Goal: Task Accomplishment & Management: Complete application form

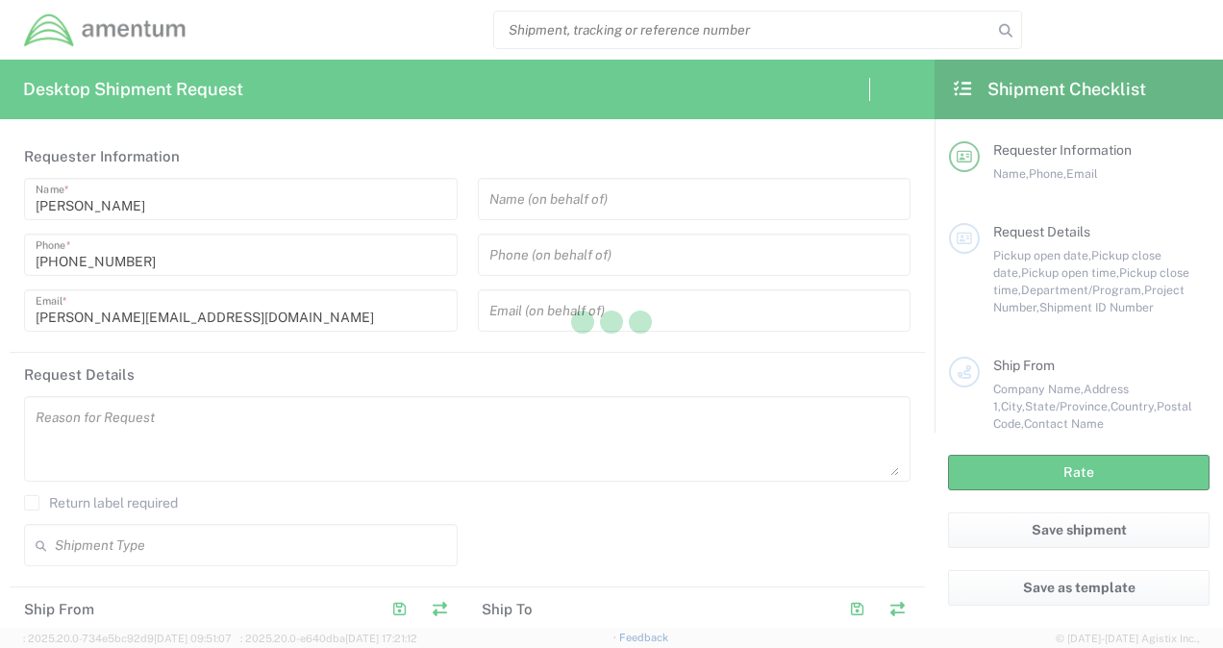
type input "[GEOGRAPHIC_DATA]"
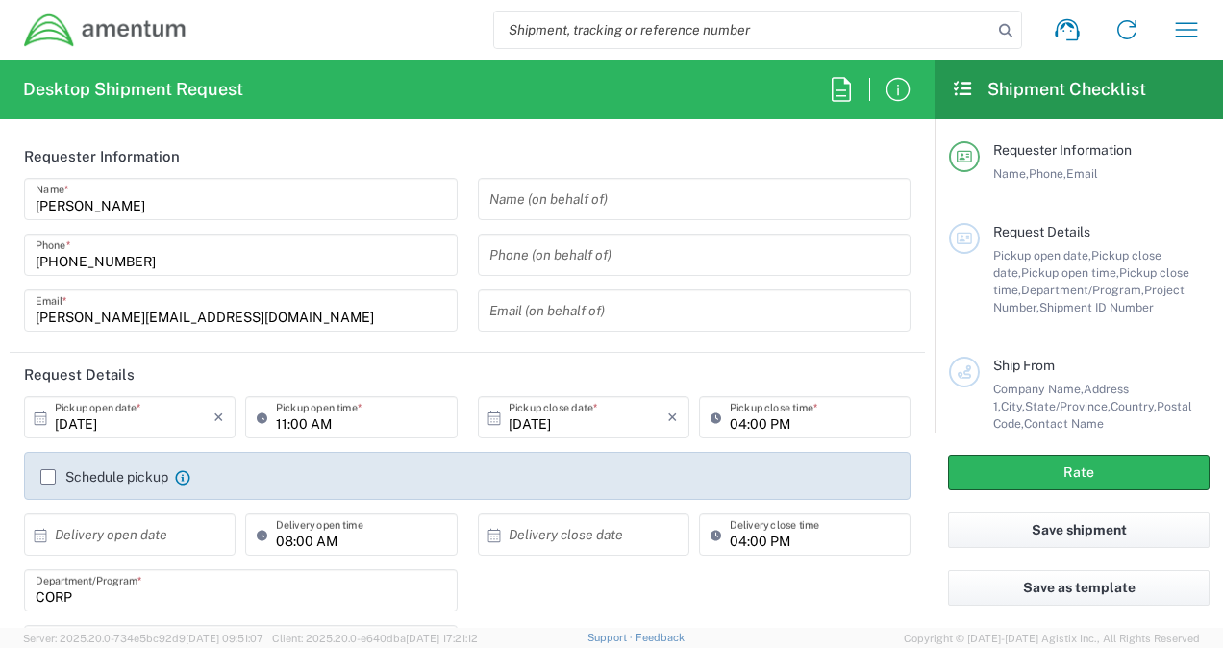
type input "CORP"
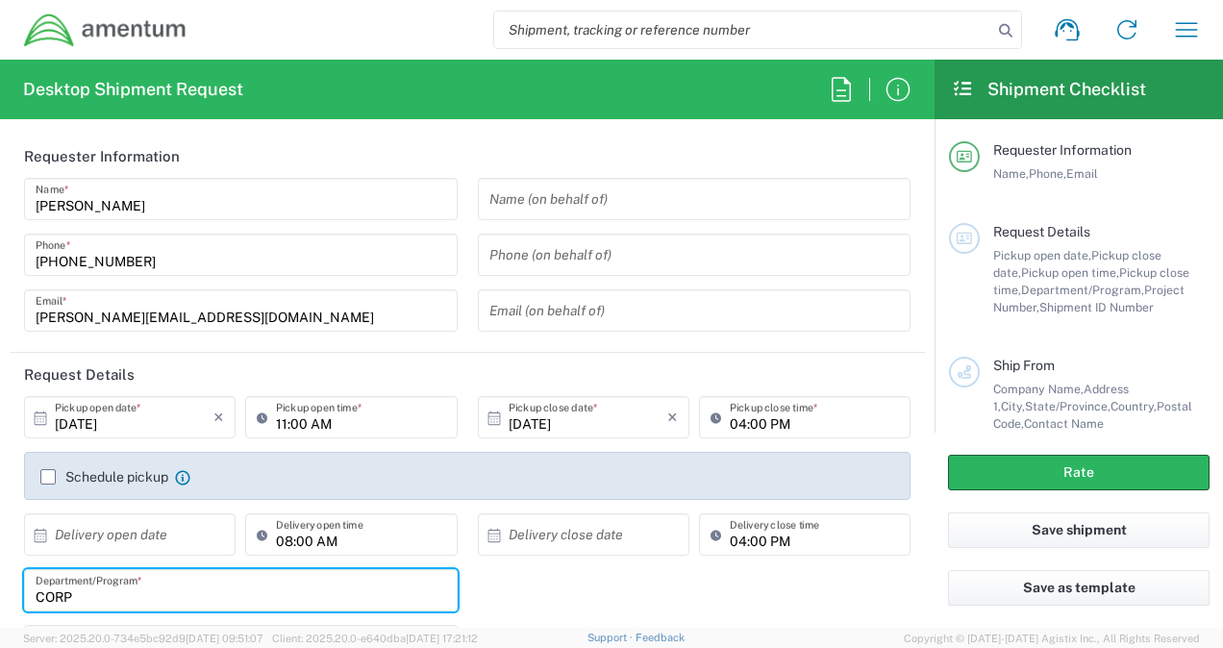
click at [430, 590] on input "CORP" at bounding box center [241, 591] width 411 height 34
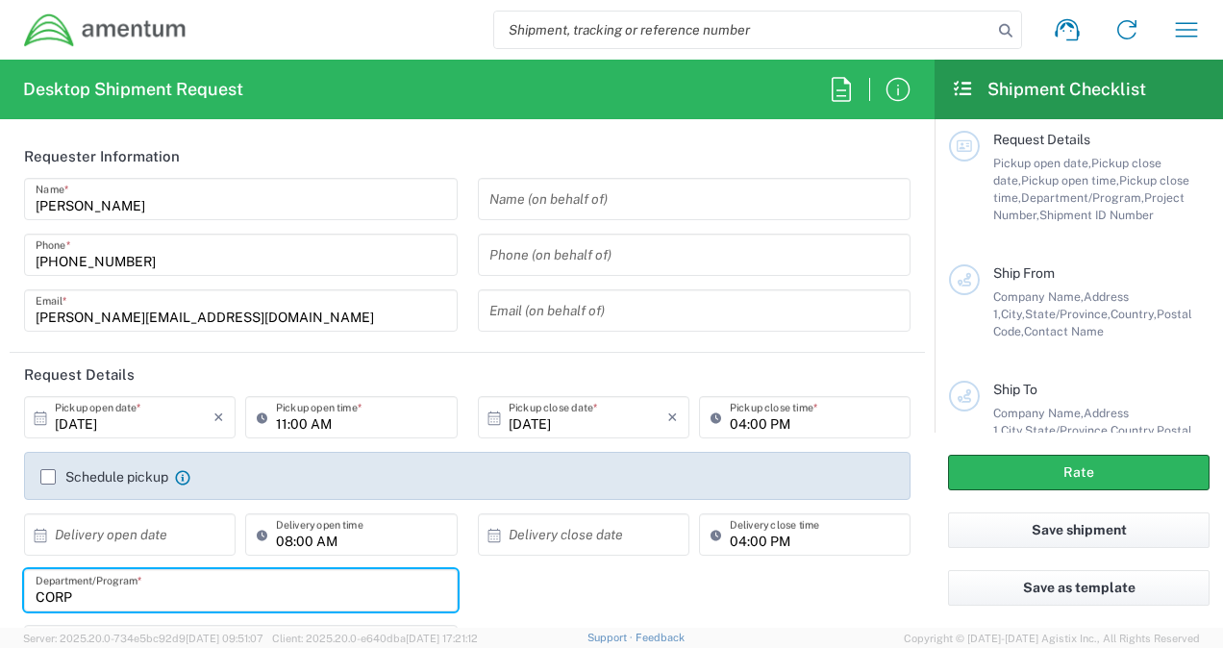
scroll to position [311, 0]
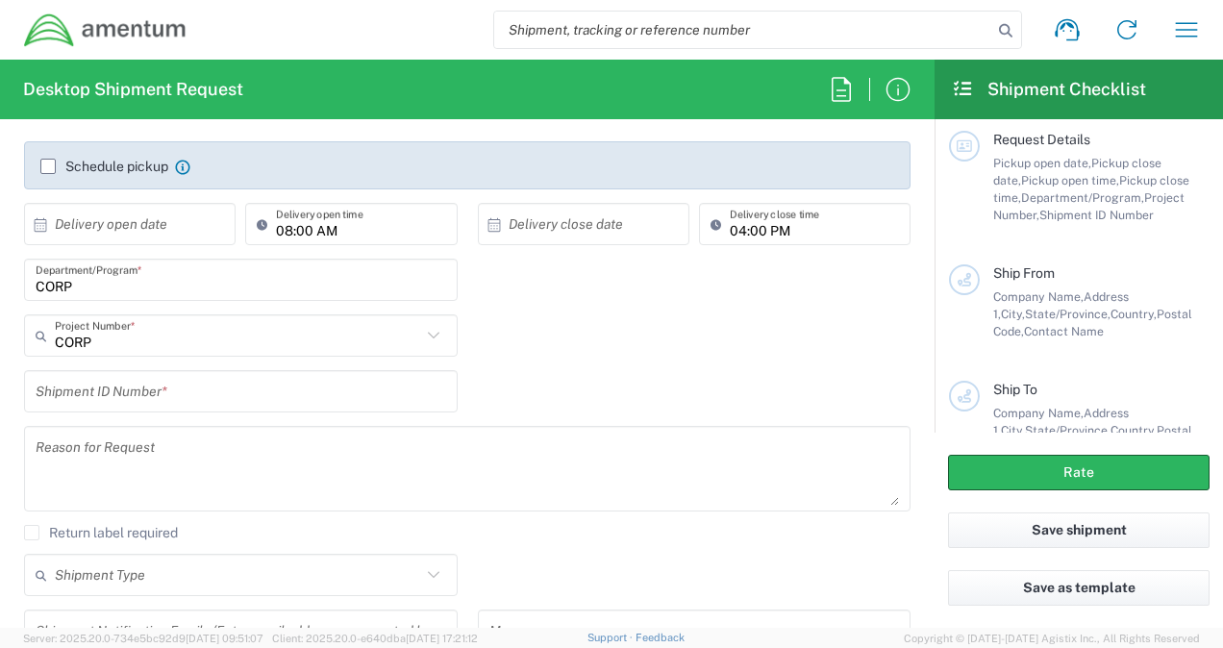
click at [427, 336] on icon at bounding box center [433, 335] width 12 height 7
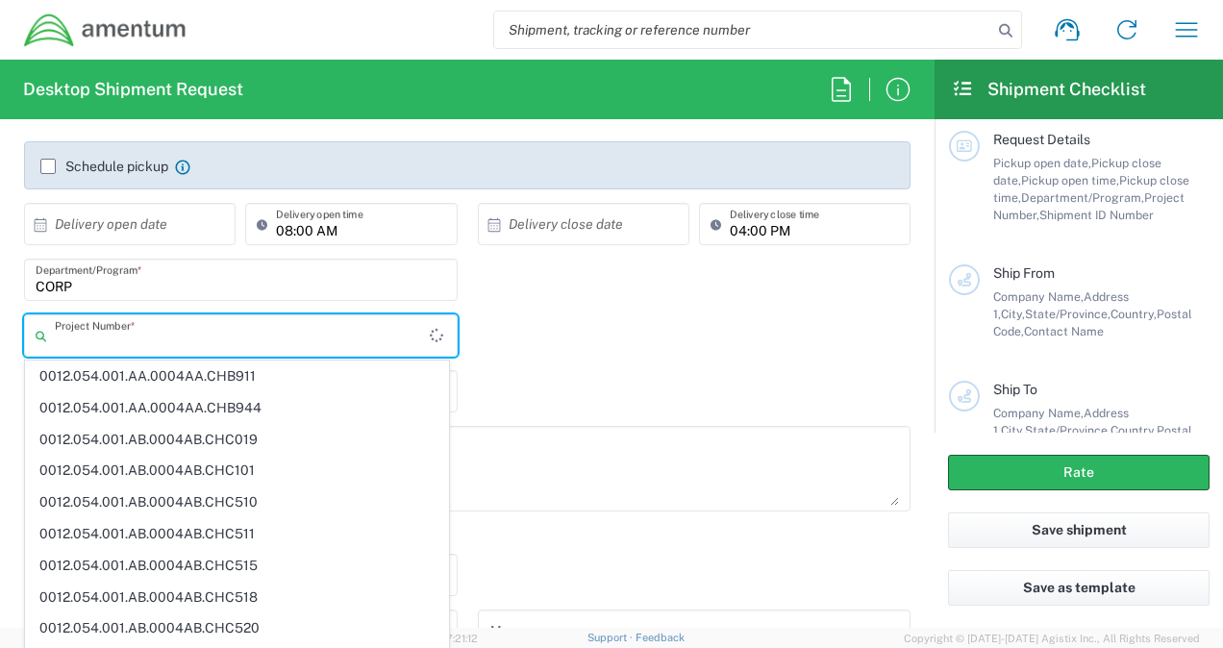
scroll to position [2832, 0]
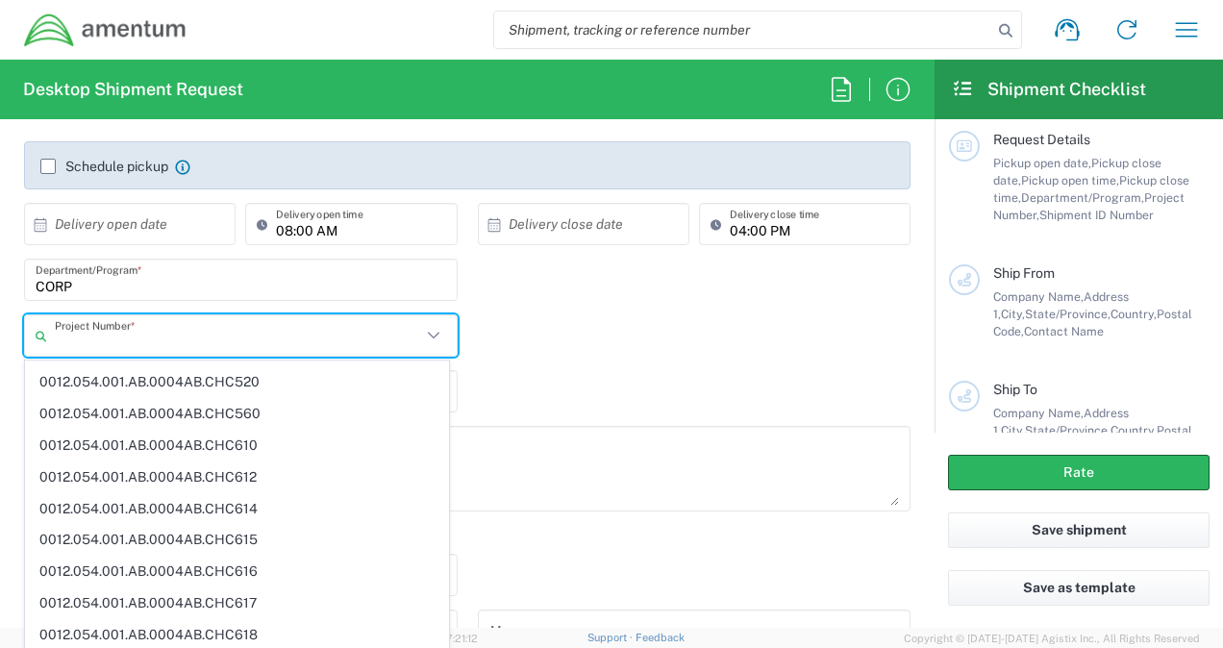
click at [579, 298] on div "CORP Department/Program *" at bounding box center [467, 287] width 907 height 56
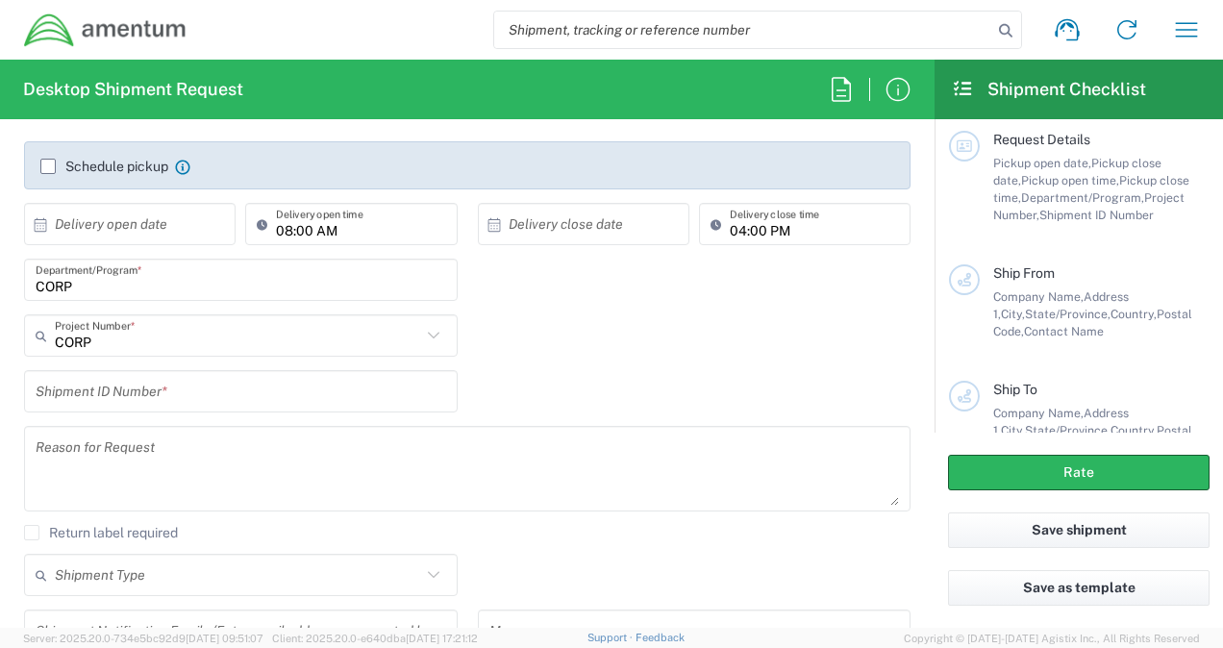
click at [425, 335] on icon at bounding box center [433, 335] width 25 height 25
type input "CORP"
click at [427, 335] on icon at bounding box center [438, 335] width 23 height 34
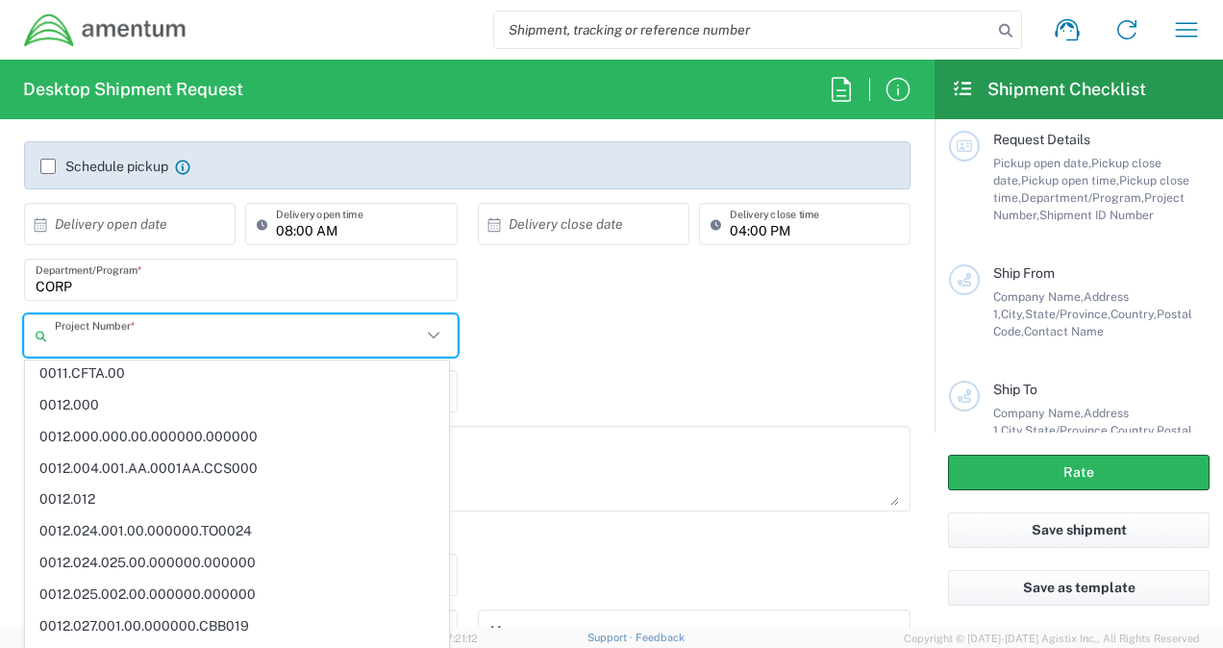
scroll to position [0, 0]
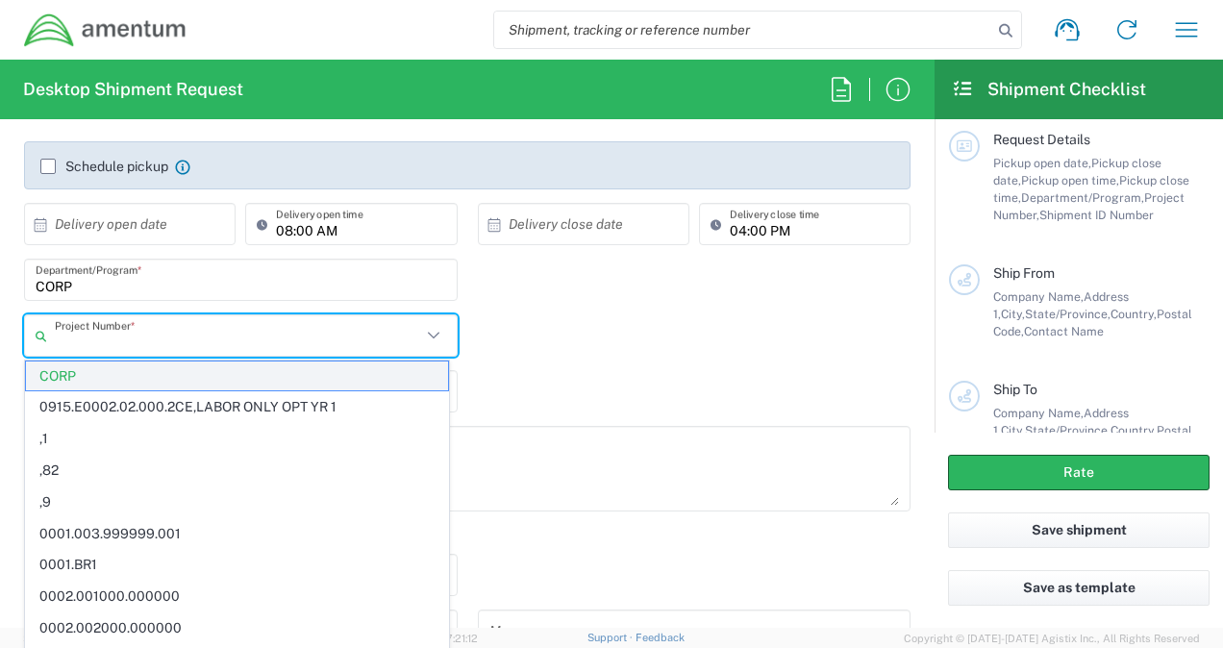
click at [175, 380] on span "CORP" at bounding box center [237, 377] width 422 height 30
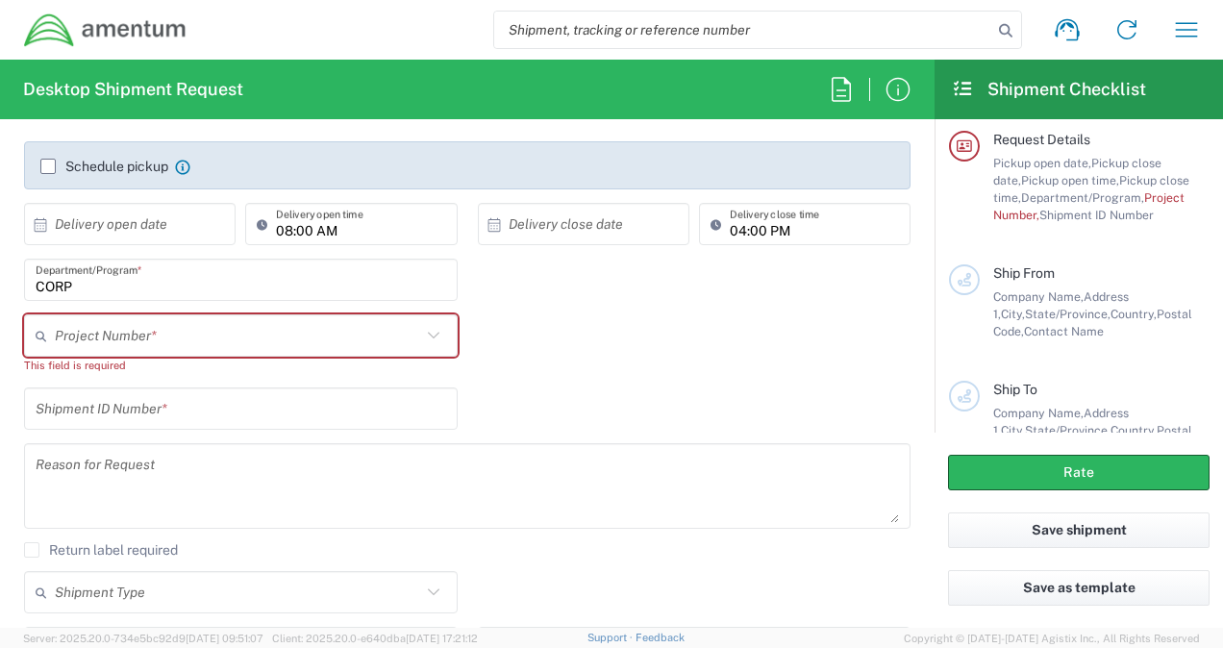
click at [198, 348] on input "text" at bounding box center [238, 336] width 366 height 34
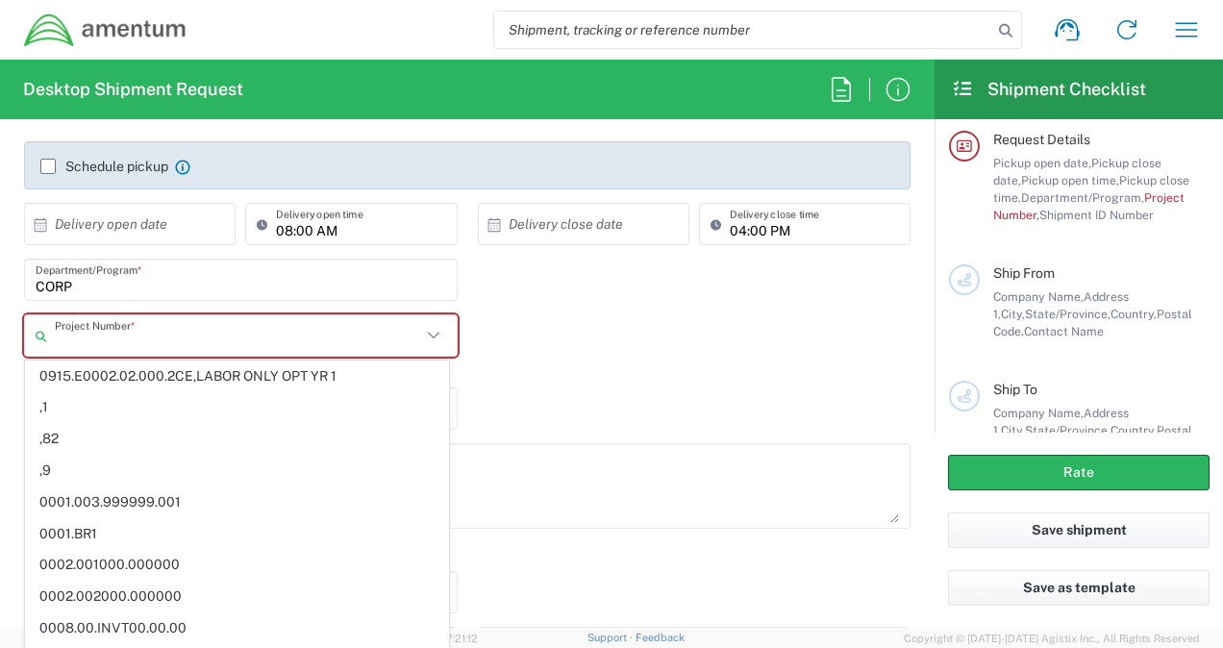
click at [202, 342] on input "text" at bounding box center [238, 336] width 366 height 34
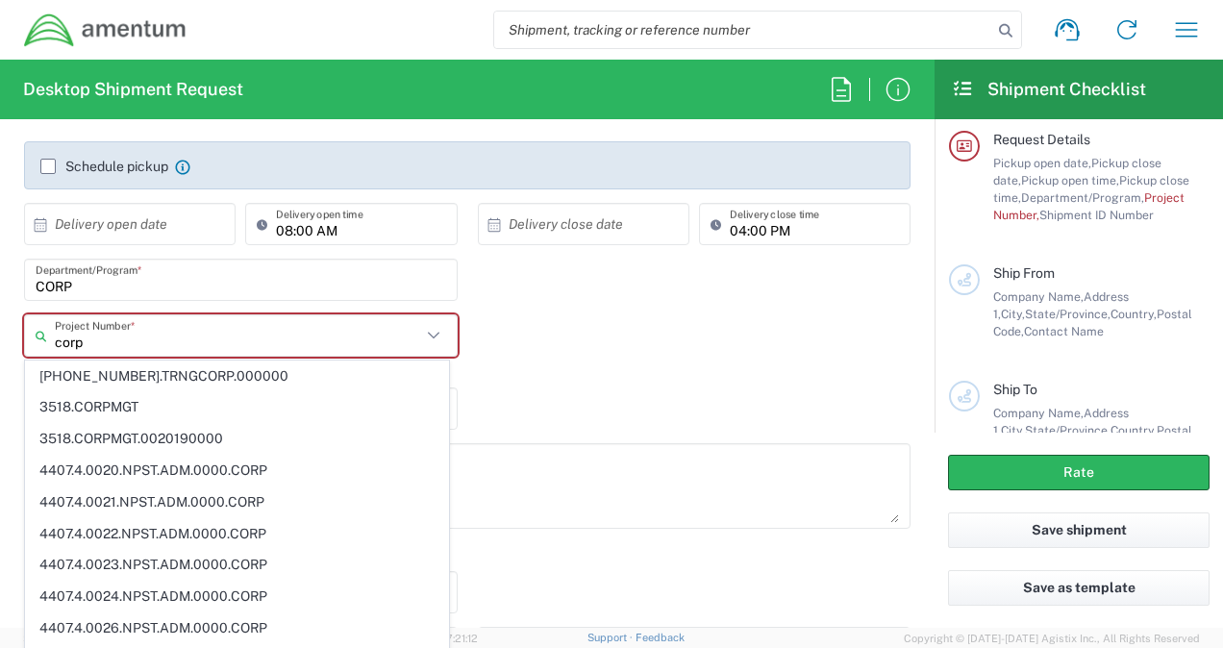
type input "corp"
click at [509, 342] on div "corp Project Number * [PHONE_NUMBER].TRNGCORP.000000 3518.CORPMGT 3518.CORPMGT.…" at bounding box center [467, 350] width 907 height 73
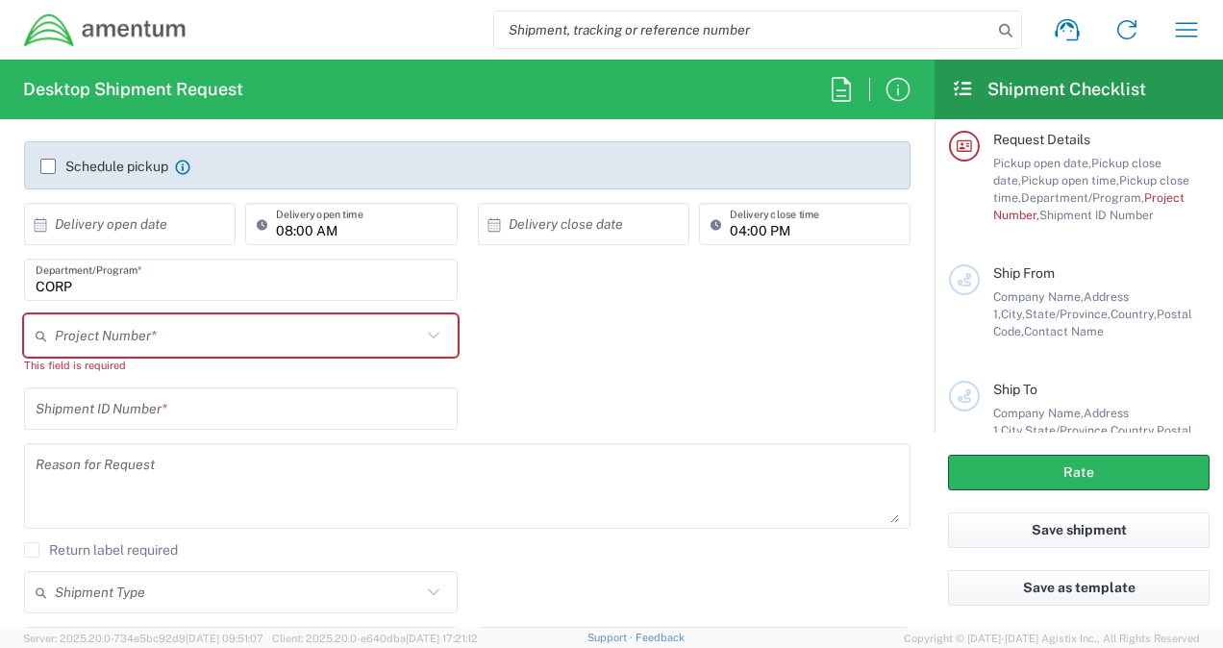
click at [427, 333] on icon at bounding box center [433, 335] width 25 height 25
click at [430, 333] on icon at bounding box center [437, 335] width 15 height 31
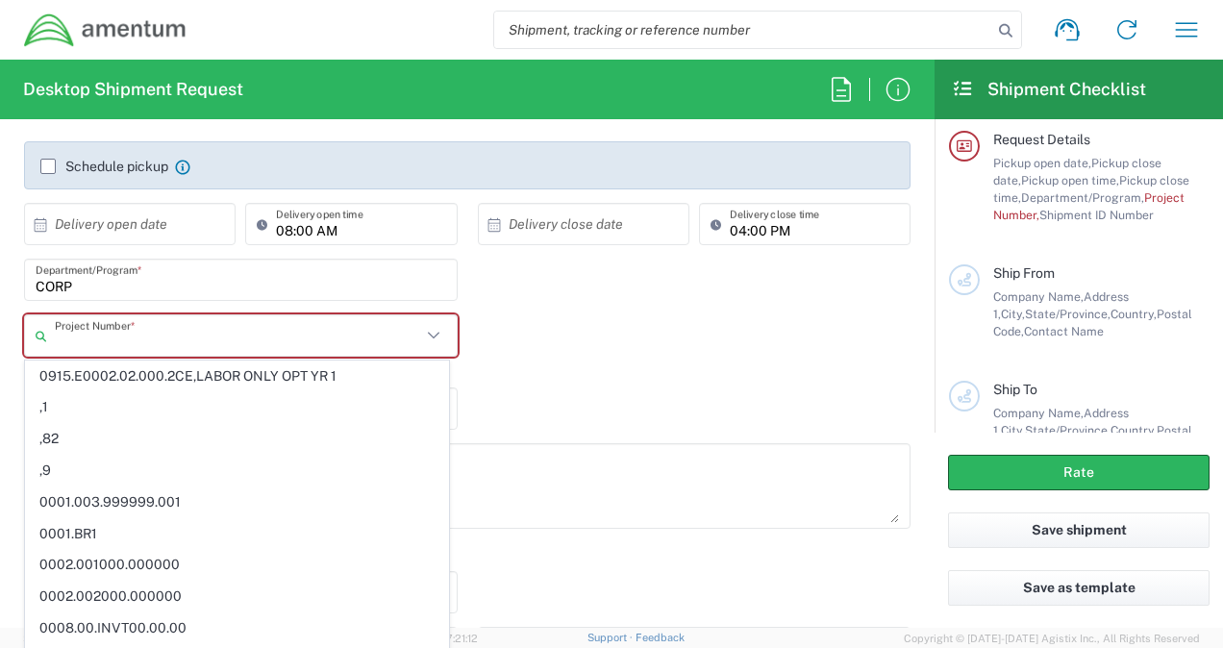
click at [252, 321] on input "text" at bounding box center [238, 336] width 366 height 34
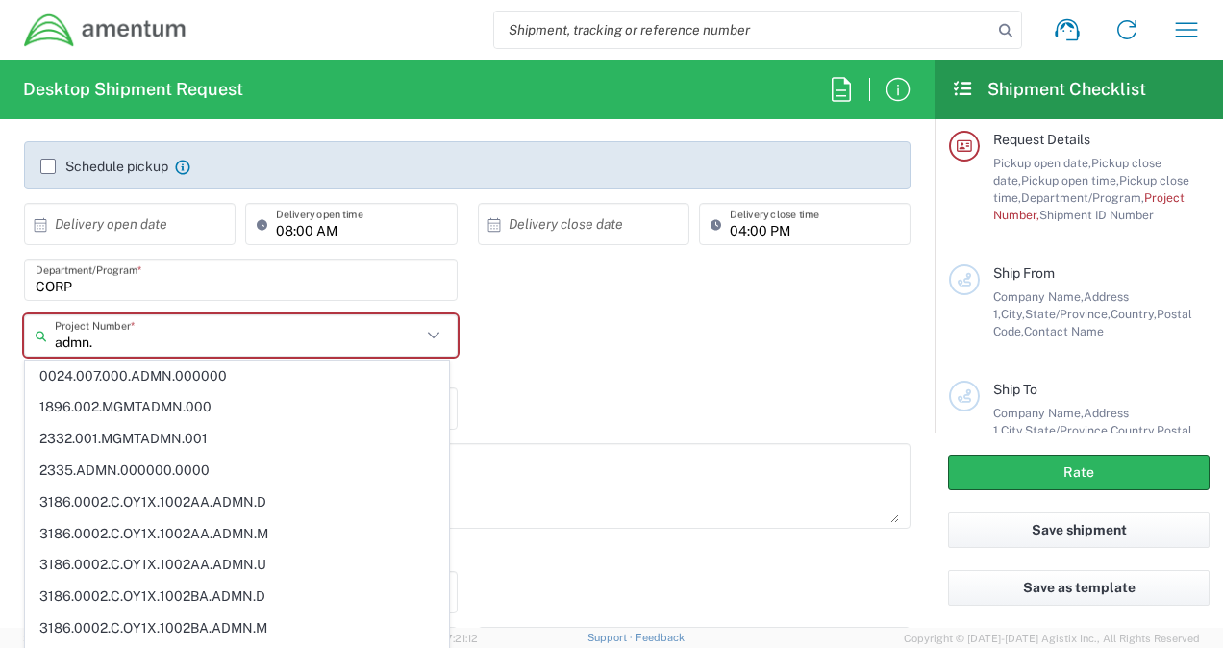
type input "admn."
click at [223, 281] on input "CORP" at bounding box center [241, 280] width 411 height 34
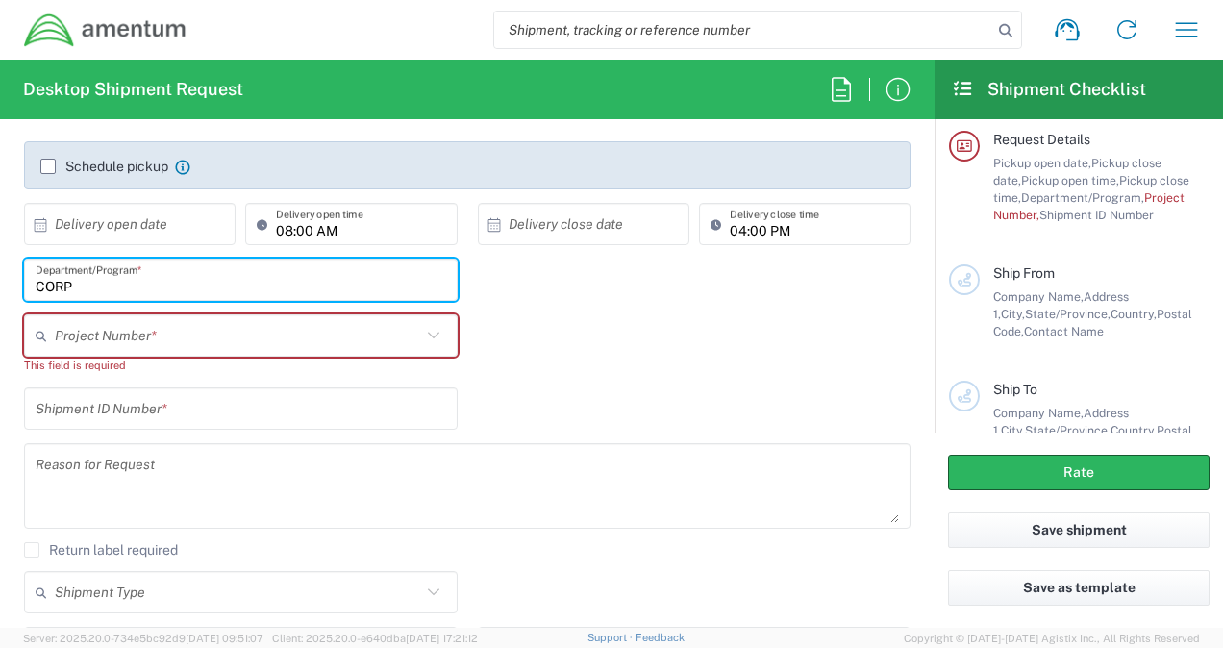
drag, startPoint x: 95, startPoint y: 284, endPoint x: -20, endPoint y: 285, distance: 115.4
click at [0, 285] on html "Shipment request Shipment tracking Shipment estimator Desktop shipment request …" at bounding box center [611, 324] width 1223 height 648
type input "d"
type input "tax"
click at [96, 331] on input "text" at bounding box center [238, 336] width 366 height 34
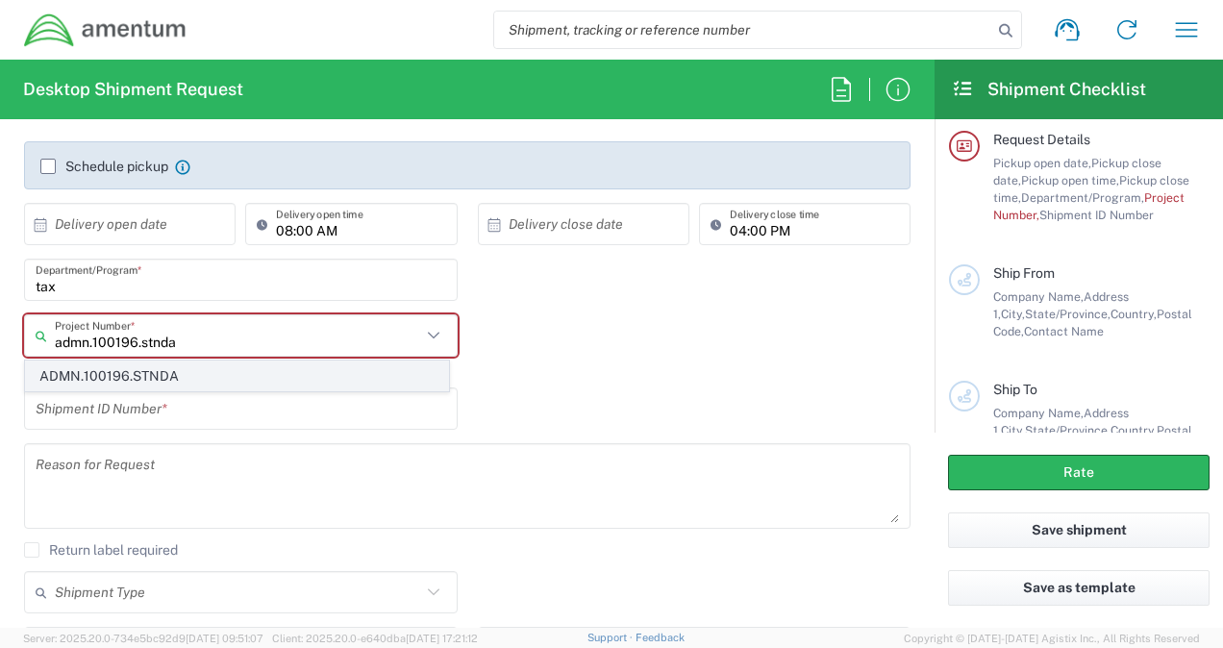
click at [210, 372] on span "ADMN.100196.STNDA" at bounding box center [237, 377] width 422 height 30
type input "ADMN.100196.STNDA"
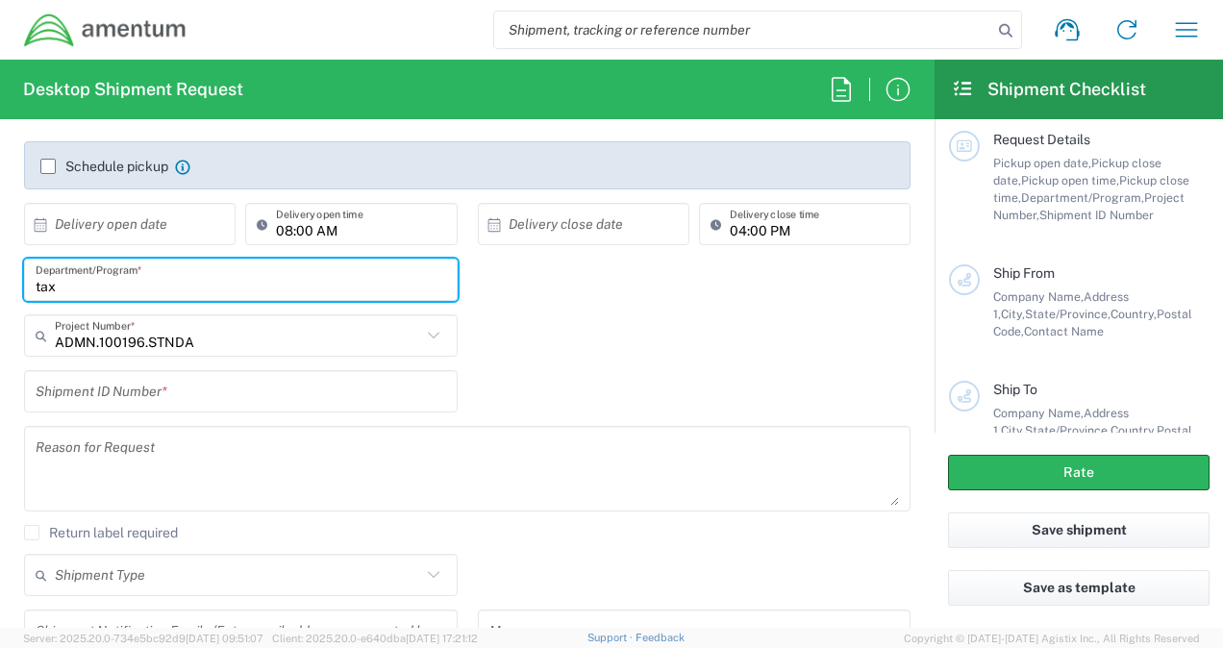
click at [204, 285] on input "tax" at bounding box center [241, 280] width 411 height 34
click at [36, 284] on input "tax" at bounding box center [241, 280] width 411 height 34
type input "department of tax"
click at [231, 354] on div "ADMN.100196.STNDA Project Number *" at bounding box center [241, 335] width 434 height 42
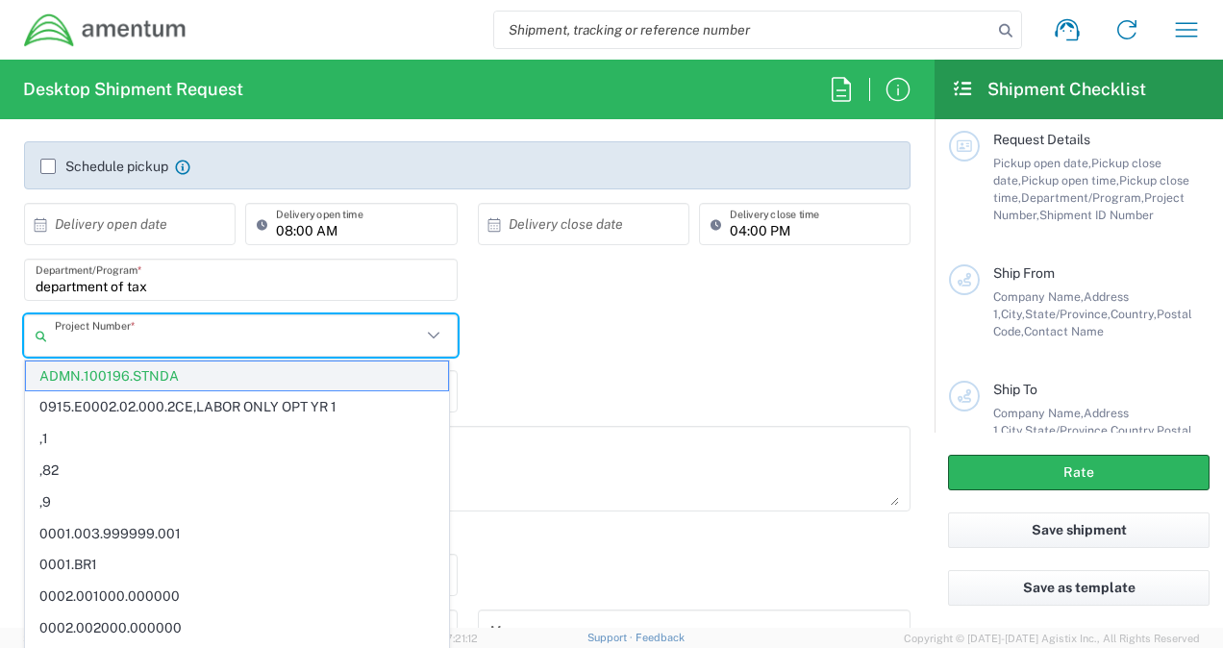
click at [218, 376] on span "ADMN.100196.STNDA" at bounding box center [237, 377] width 422 height 30
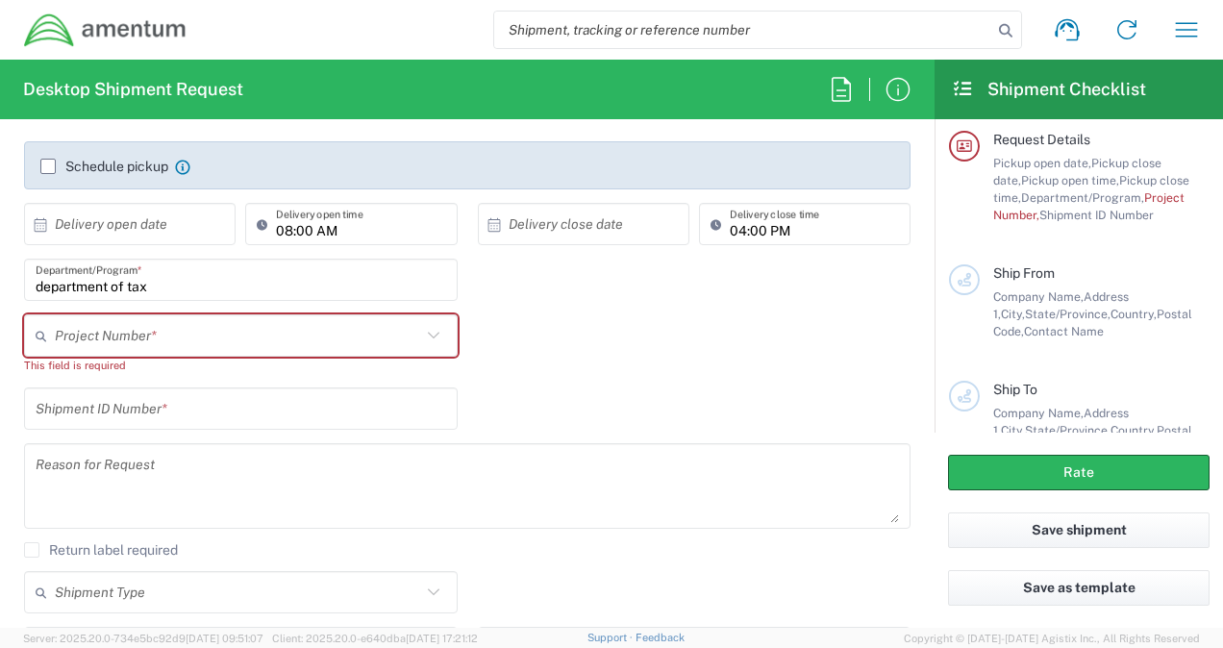
click at [215, 343] on input "text" at bounding box center [238, 336] width 366 height 34
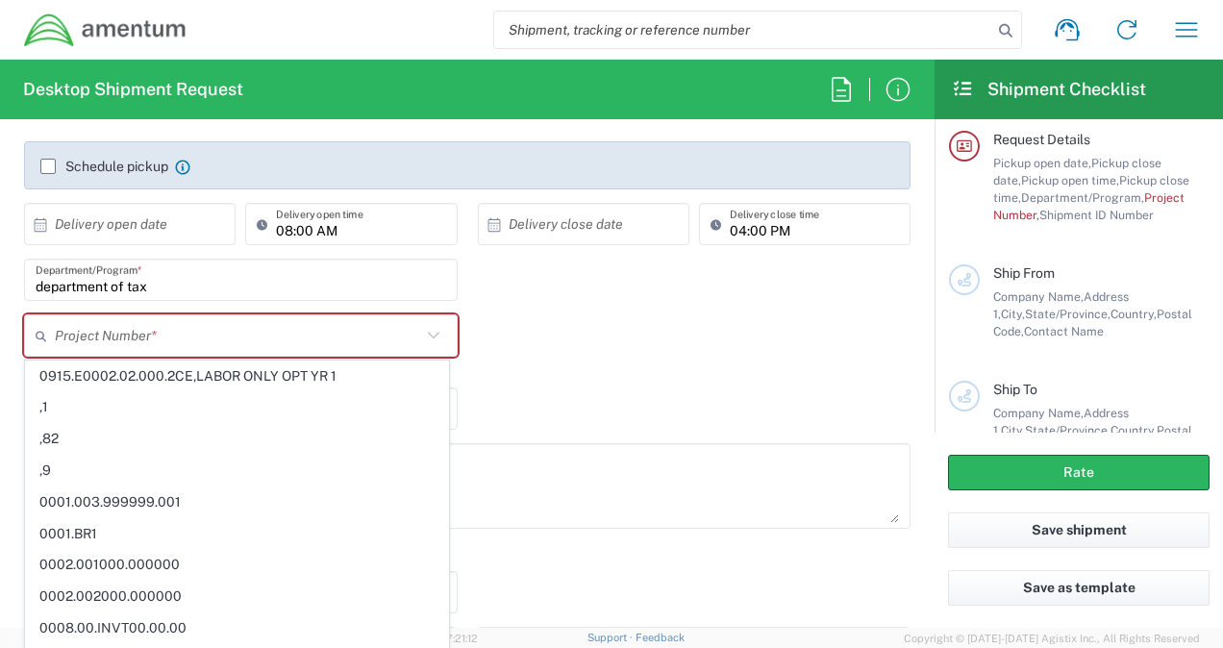
click at [206, 339] on input "text" at bounding box center [238, 336] width 366 height 34
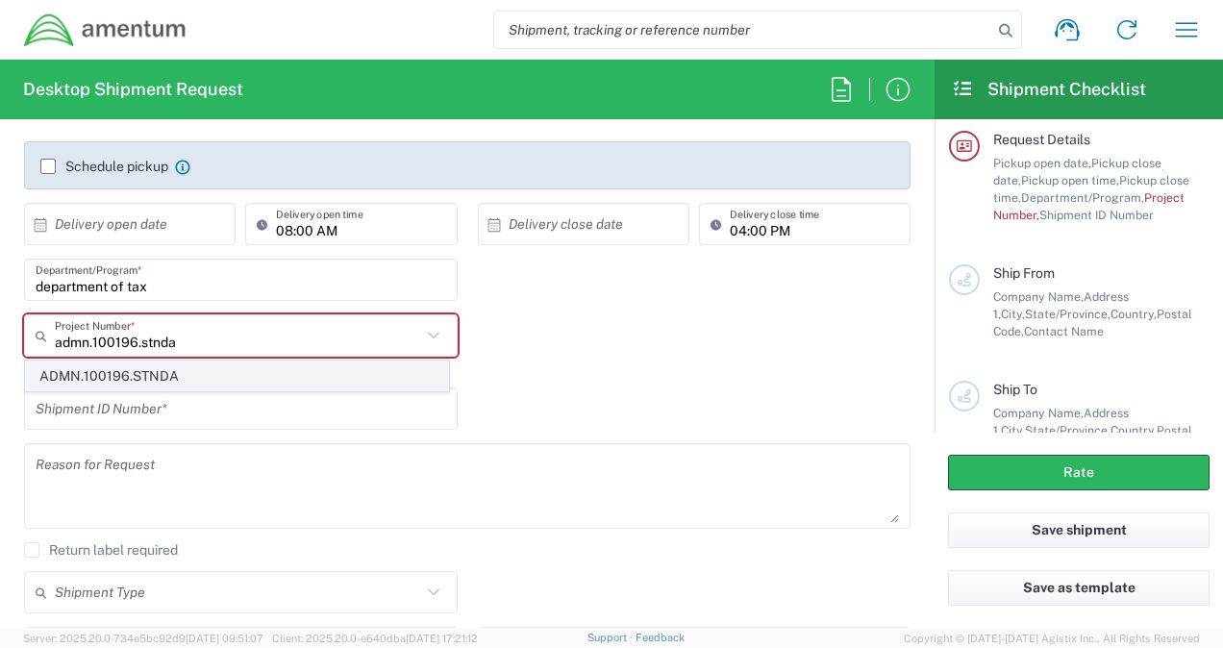
click at [168, 378] on span "ADMN.100196.STNDA" at bounding box center [237, 377] width 422 height 30
type input "ADMN.100196.STNDA"
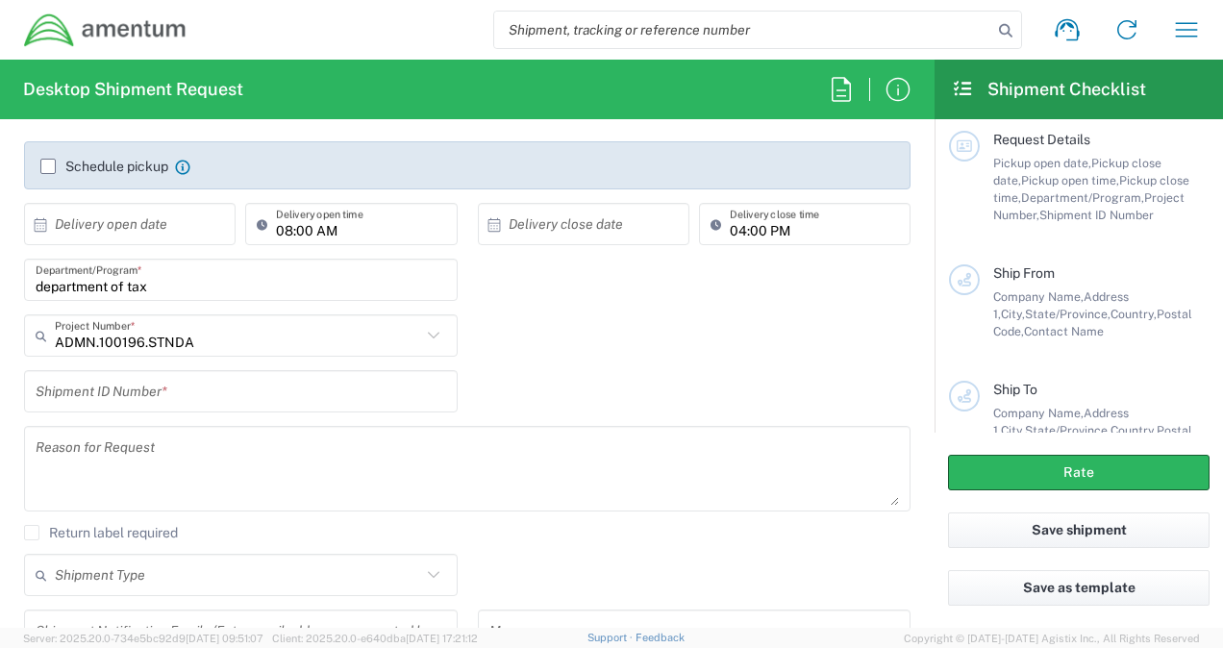
click at [144, 341] on input "ADMN.100196.STNDA" at bounding box center [238, 336] width 366 height 34
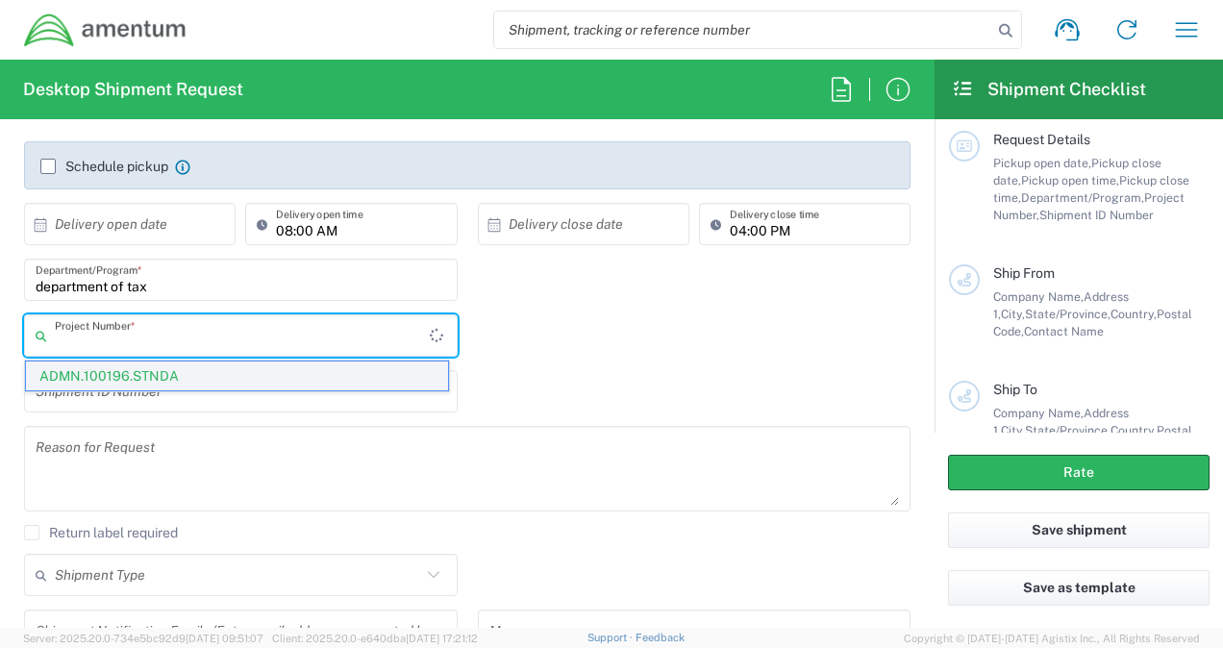
click at [229, 369] on span "ADMN.100196.STNDA" at bounding box center [237, 377] width 422 height 30
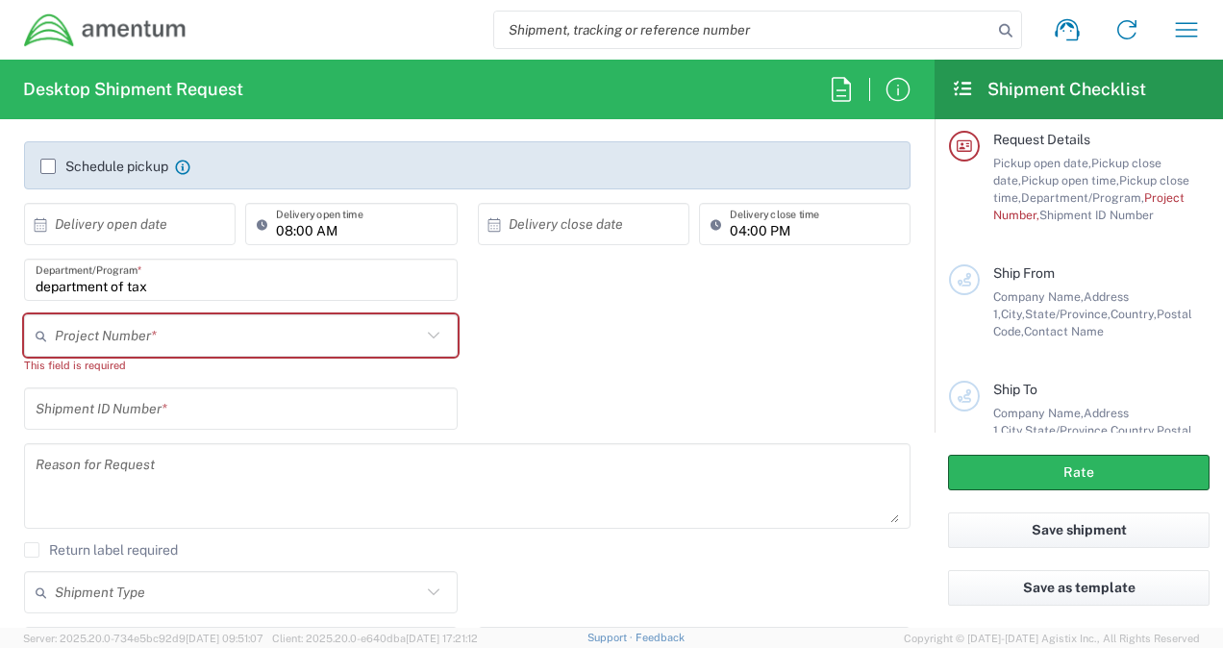
click at [422, 330] on icon at bounding box center [433, 335] width 25 height 25
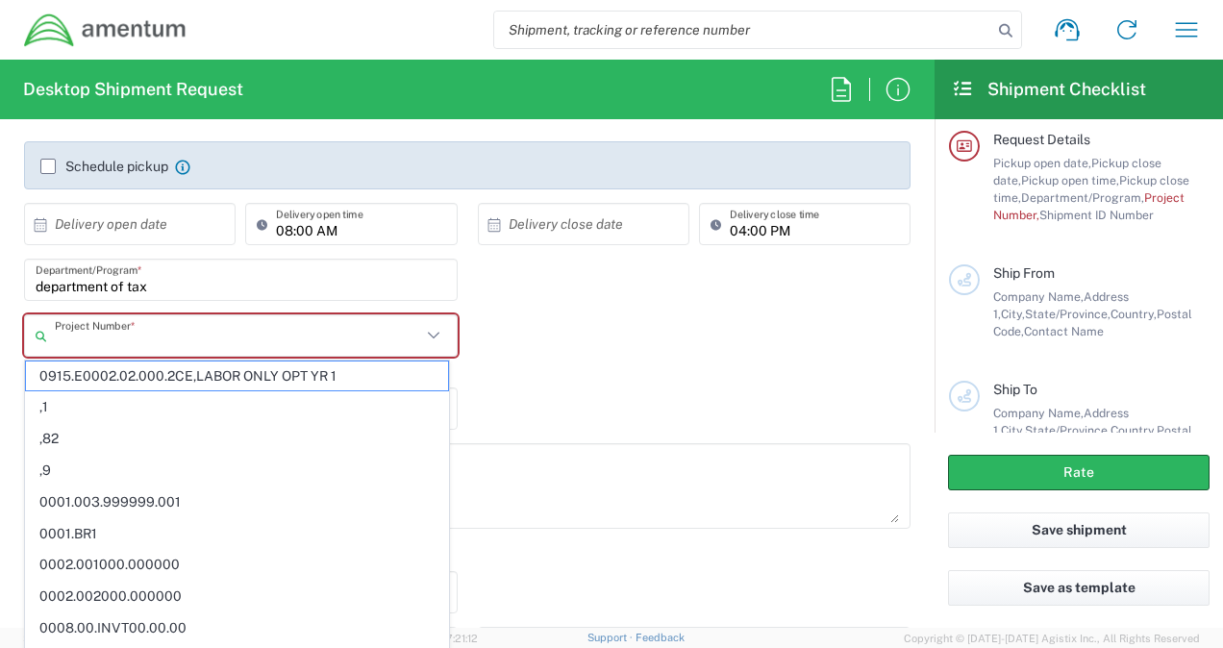
scroll to position [92, 0]
